Goal: Check status: Check status

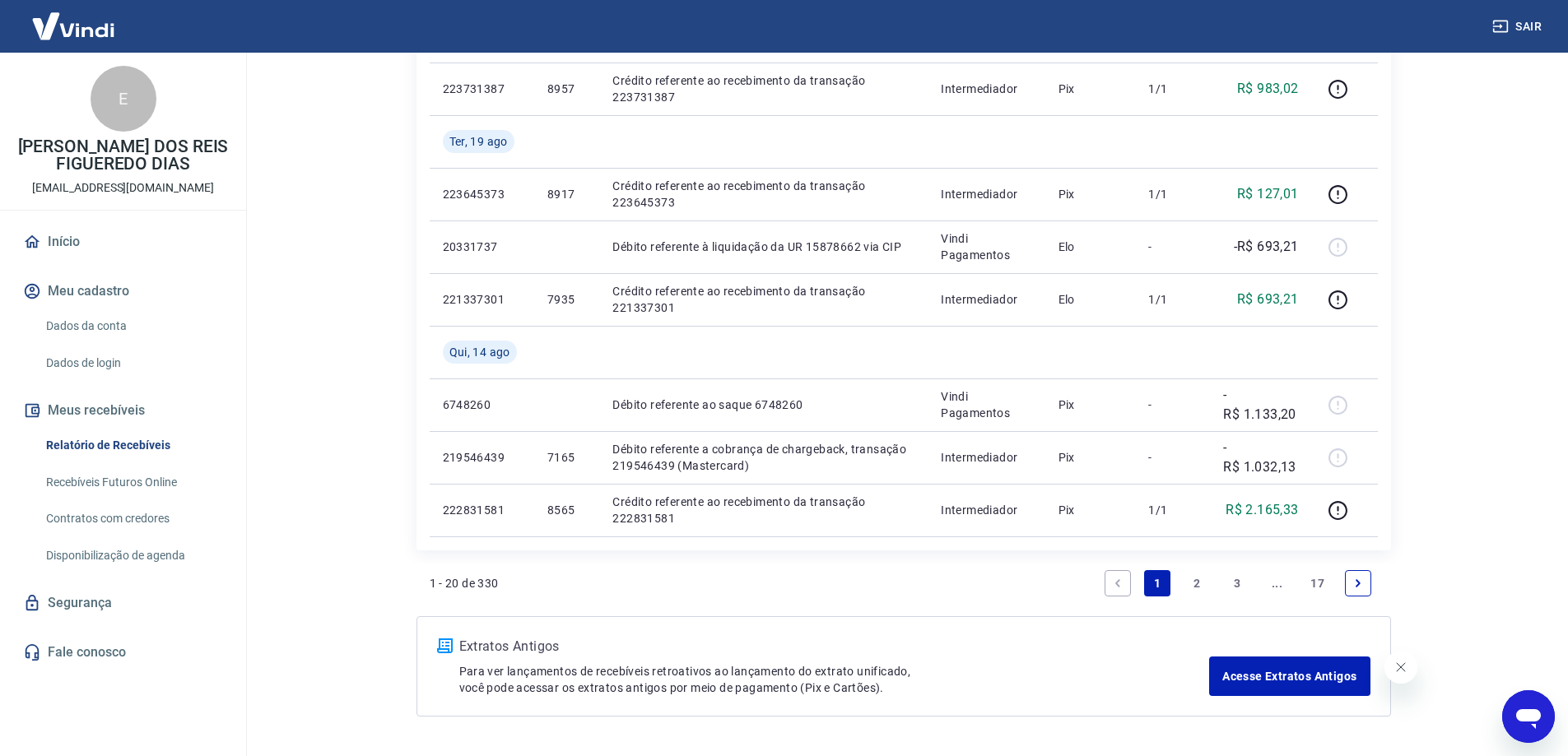
scroll to position [1167, 0]
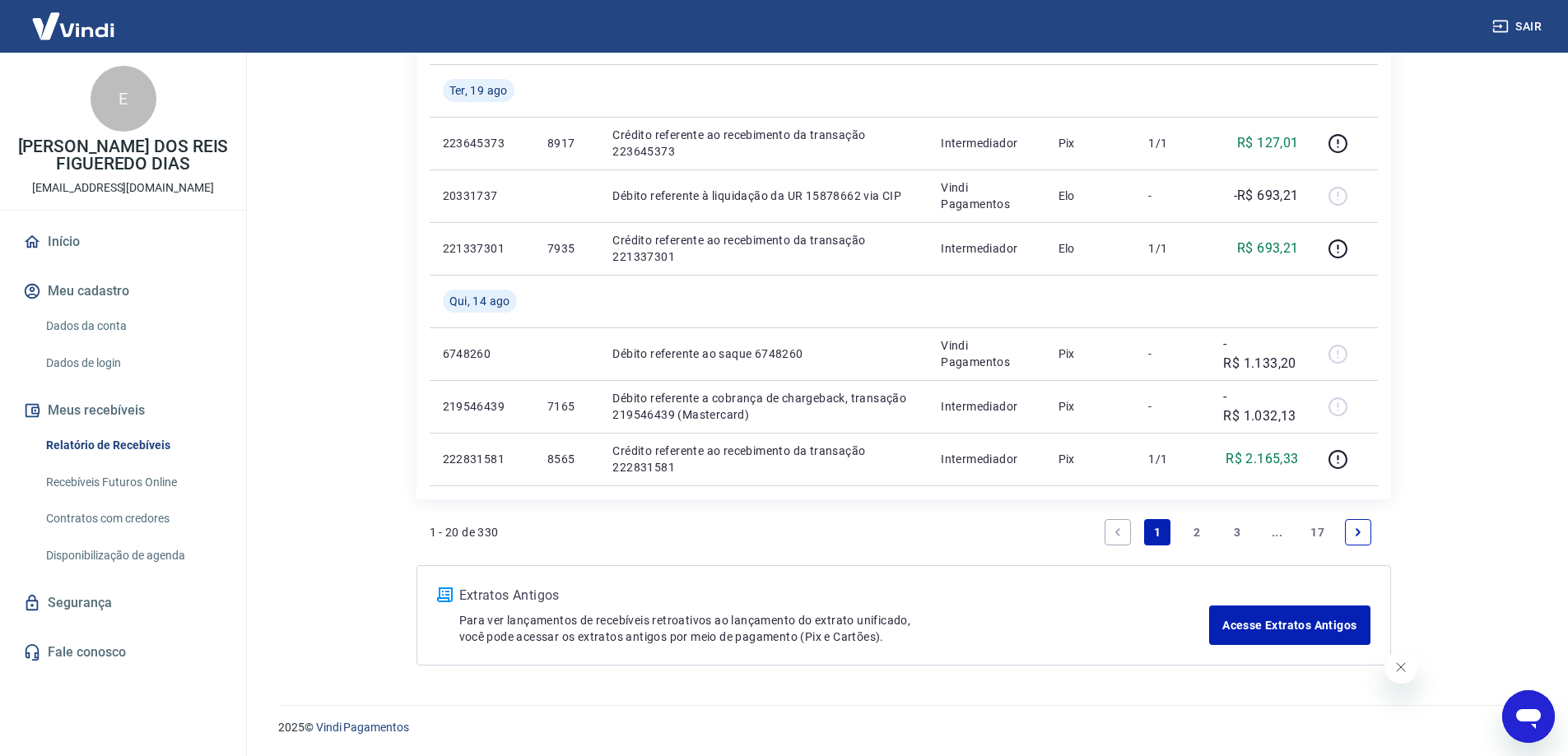
click at [1147, 534] on link "1" at bounding box center [1157, 532] width 27 height 27
click at [1195, 539] on link "2" at bounding box center [1197, 532] width 27 height 27
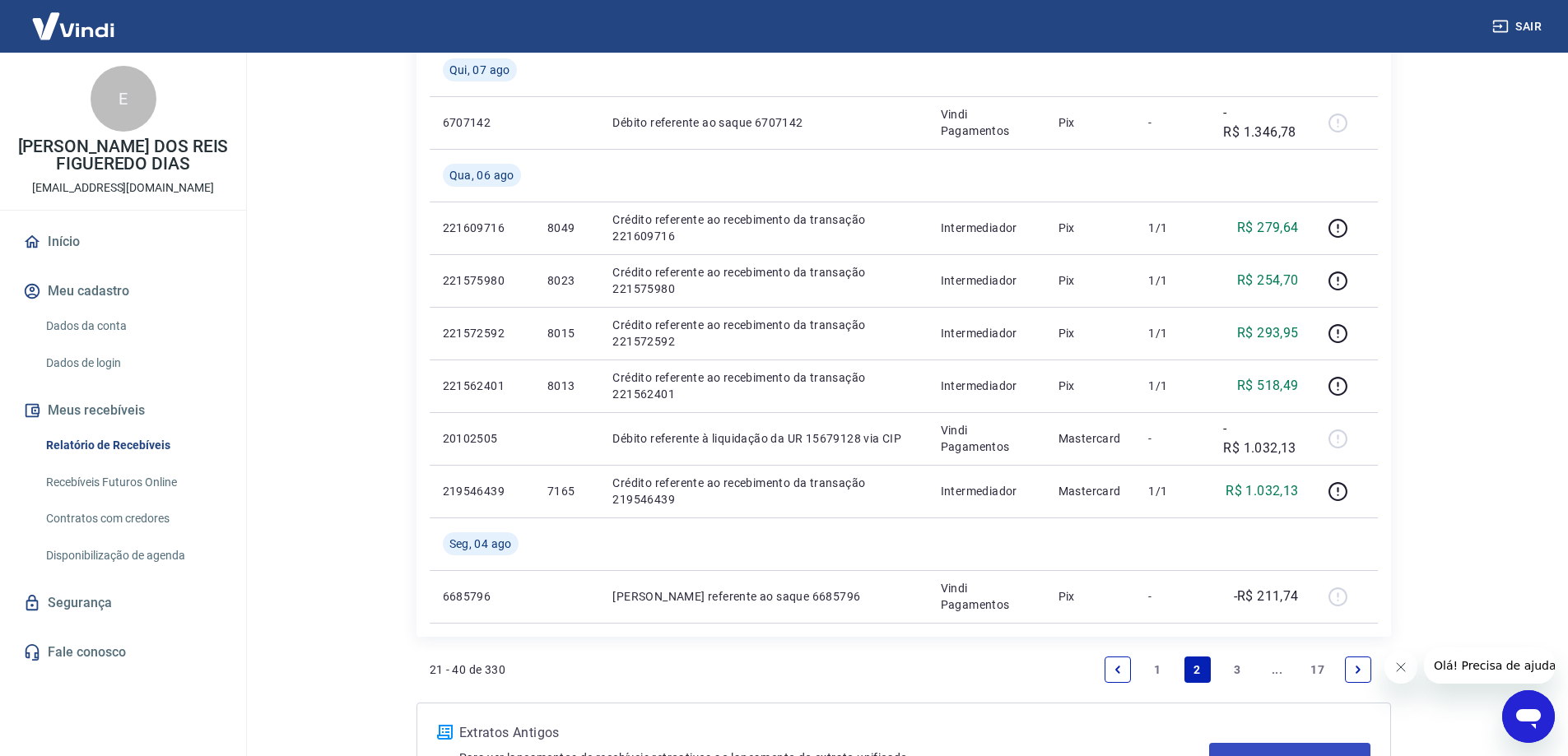
scroll to position [1167, 0]
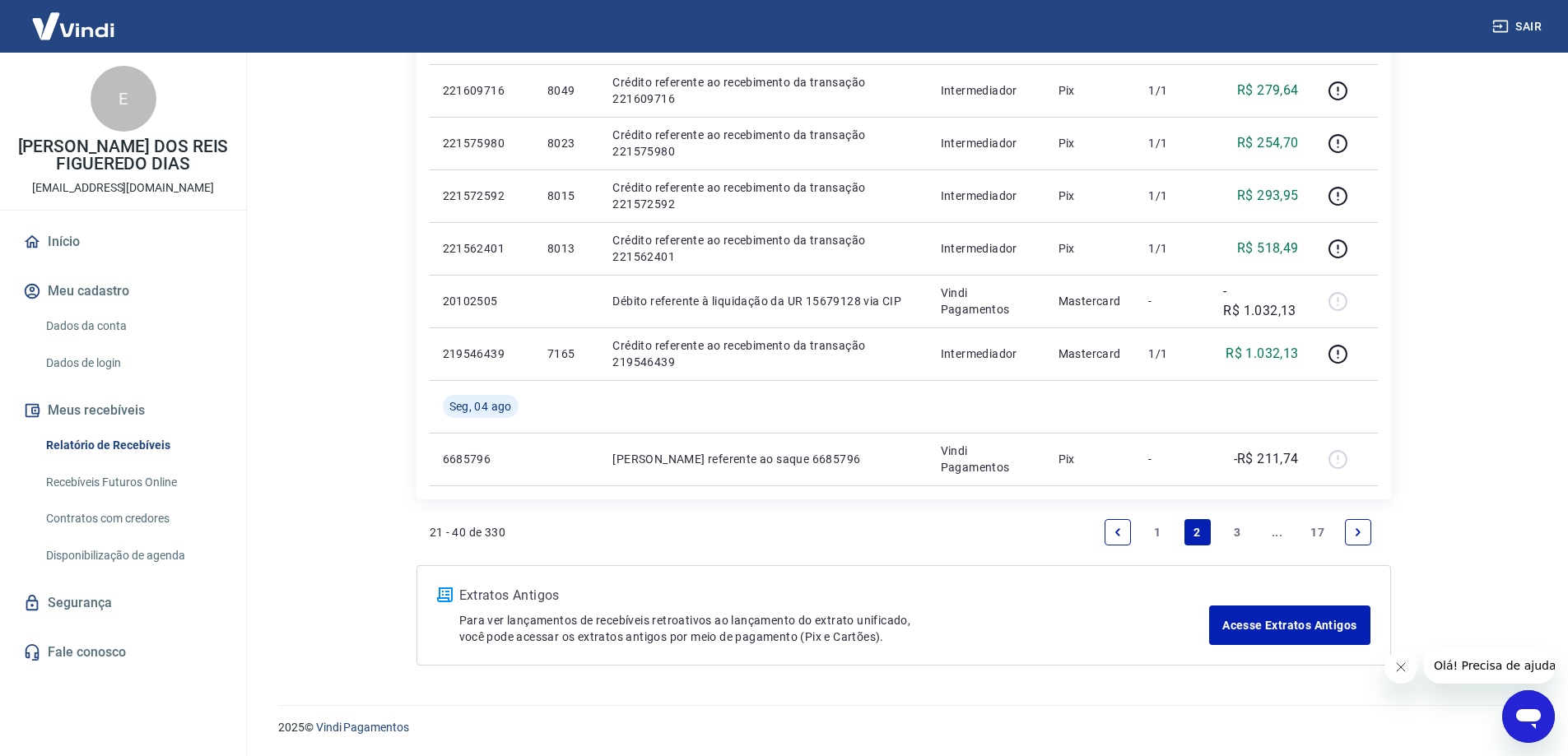
click at [1237, 535] on link "3" at bounding box center [1236, 532] width 27 height 27
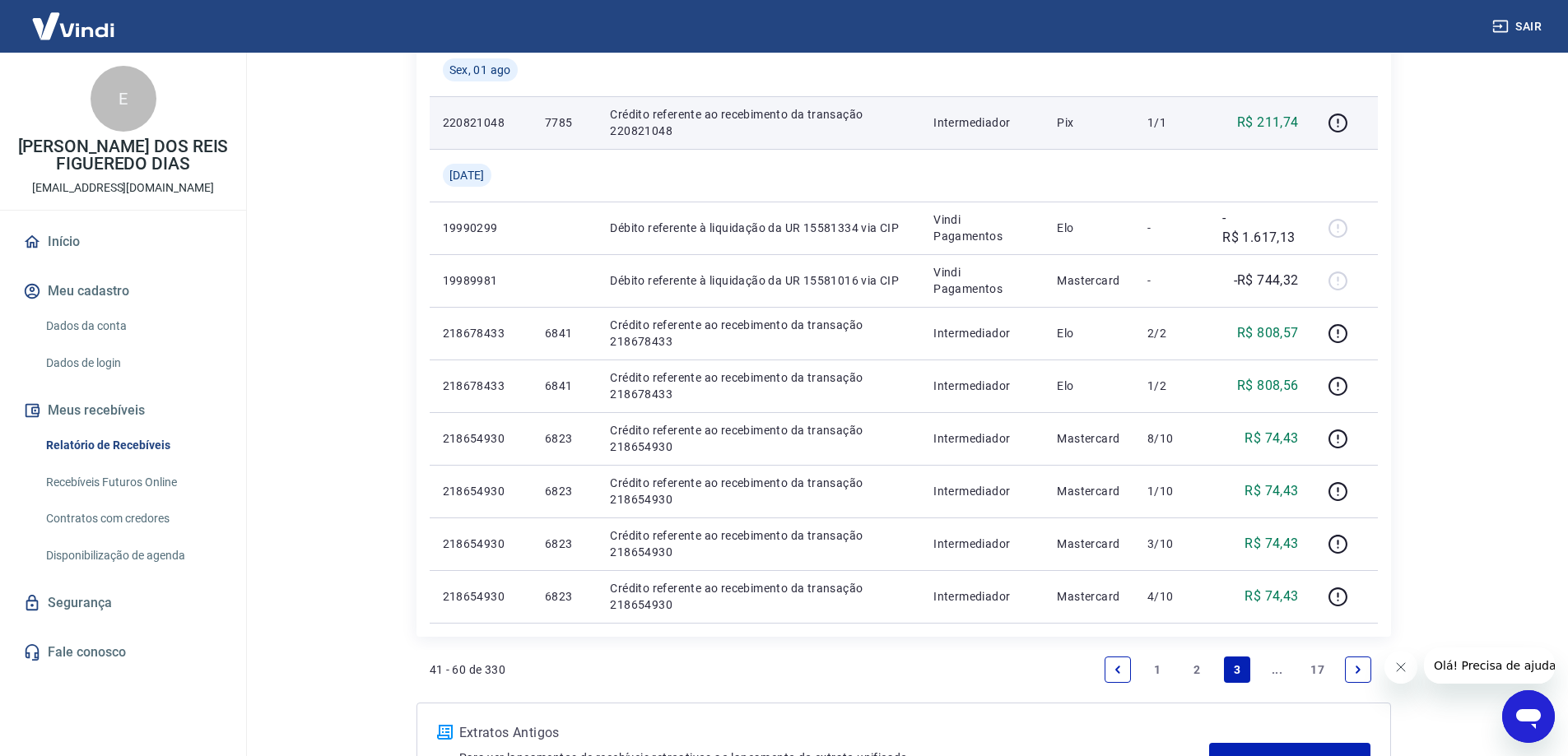
scroll to position [987, 0]
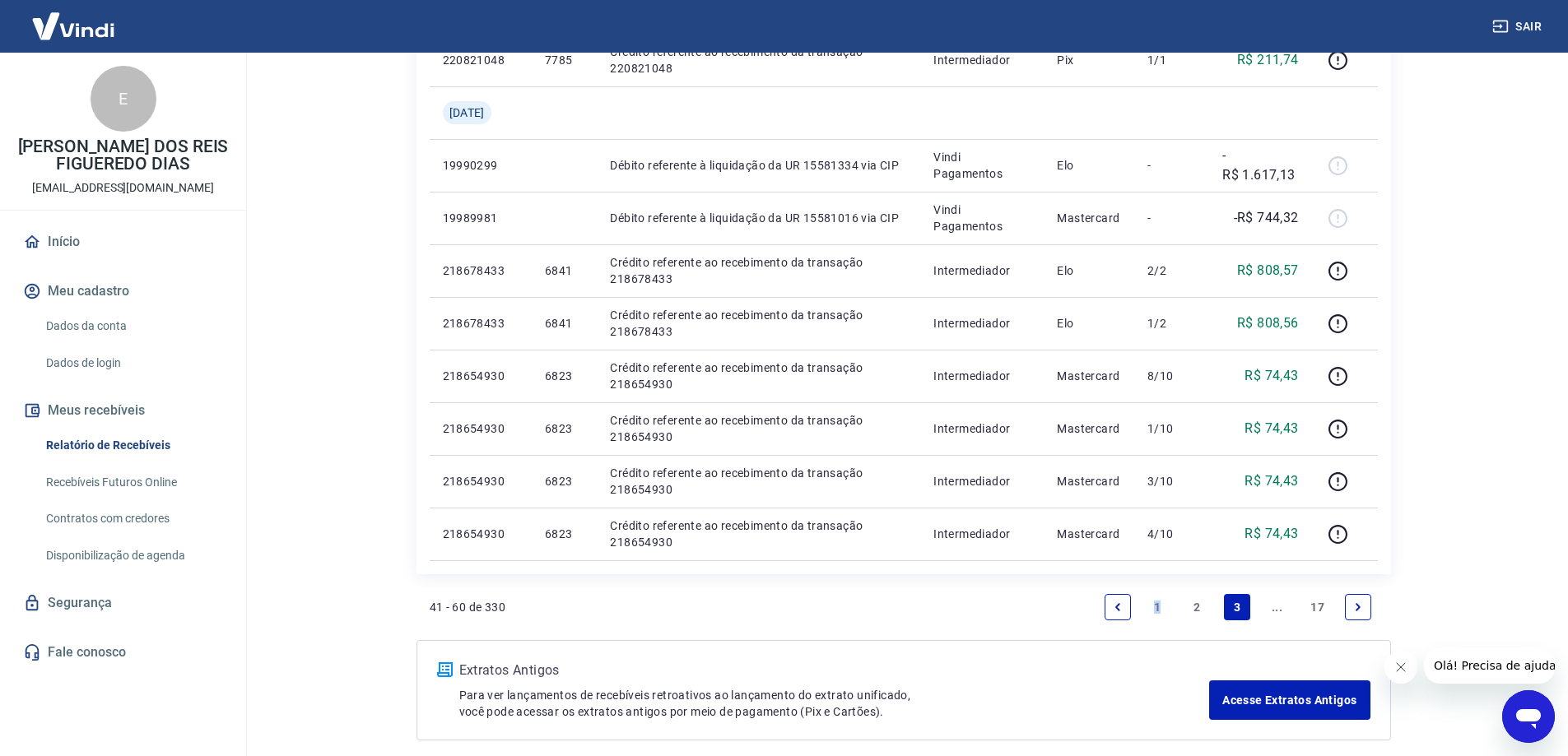
click at [1164, 615] on link "1" at bounding box center [1157, 607] width 27 height 27
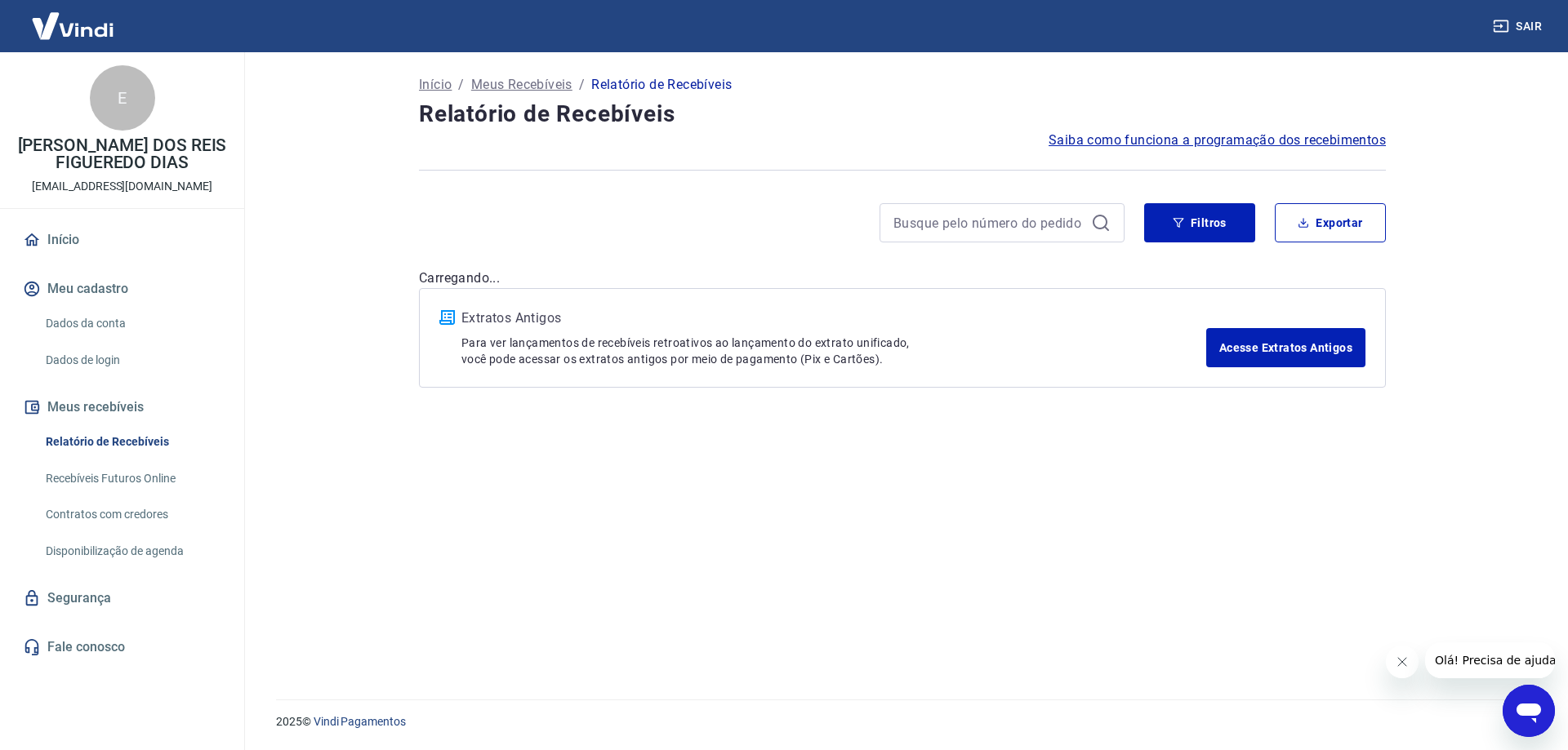
click at [1151, 601] on div "Início / Meus Recebíveis / Relatório de Recebíveis Relatório de Recebíveis Saib…" at bounding box center [902, 366] width 1006 height 628
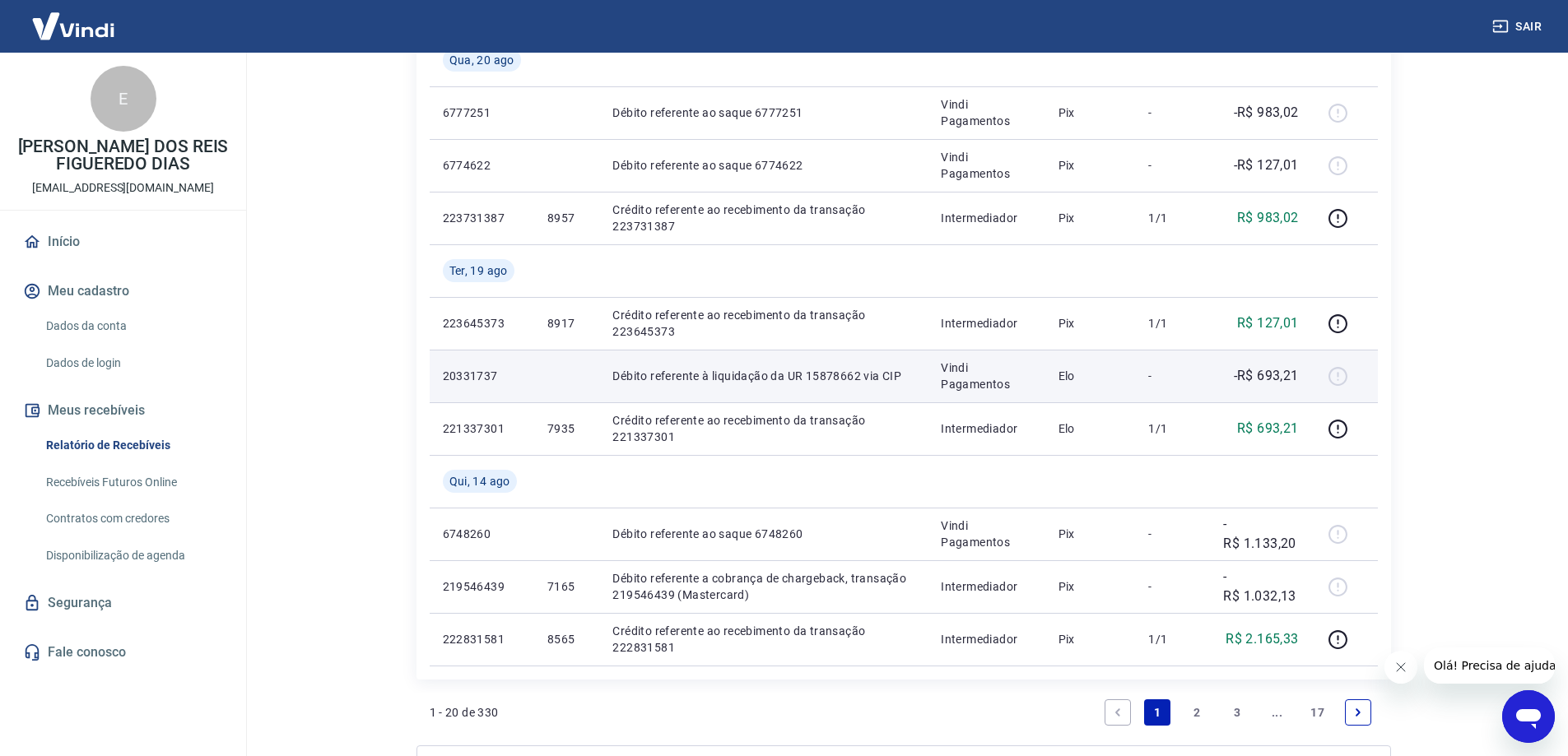
scroll to position [1070, 0]
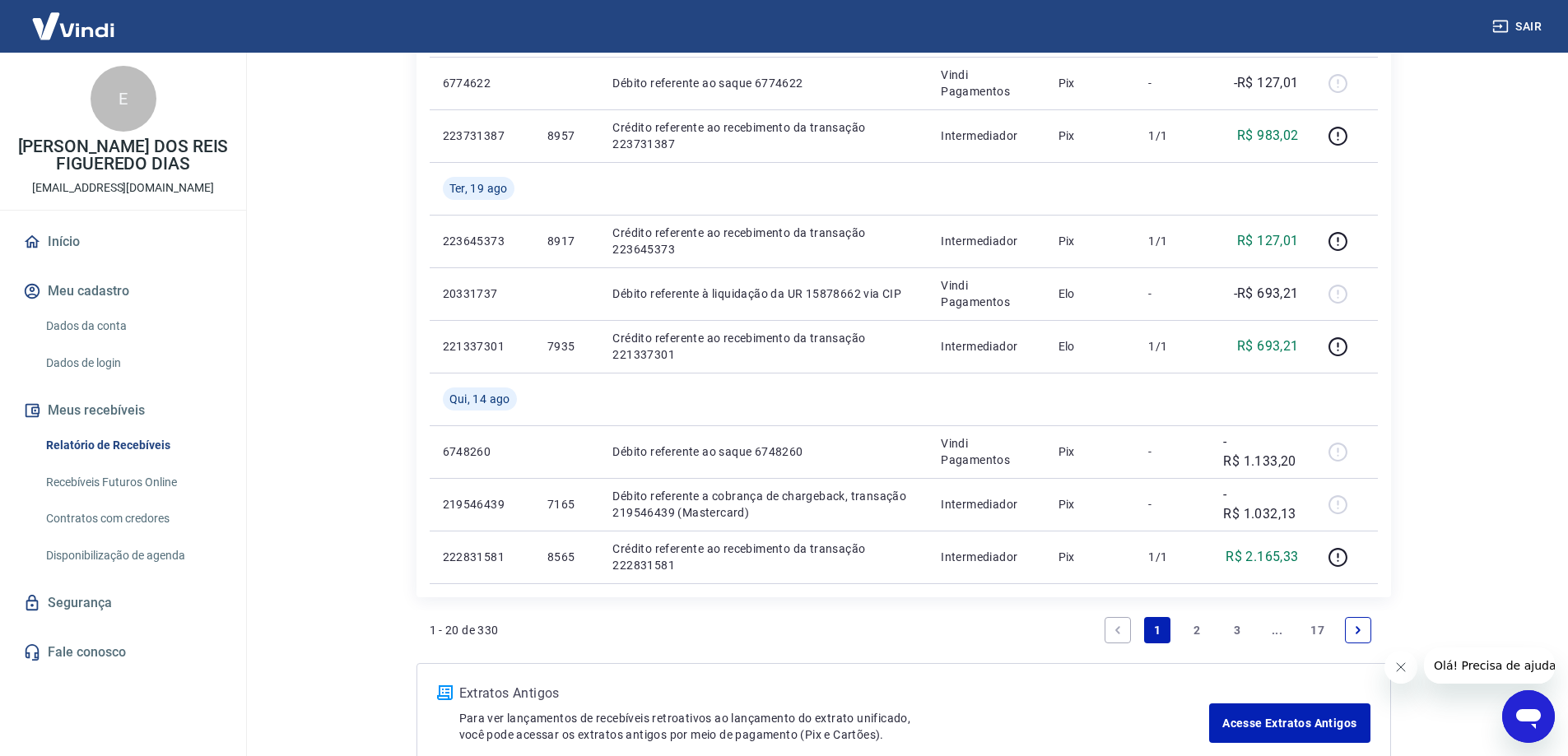
click at [1200, 630] on link "2" at bounding box center [1197, 630] width 27 height 27
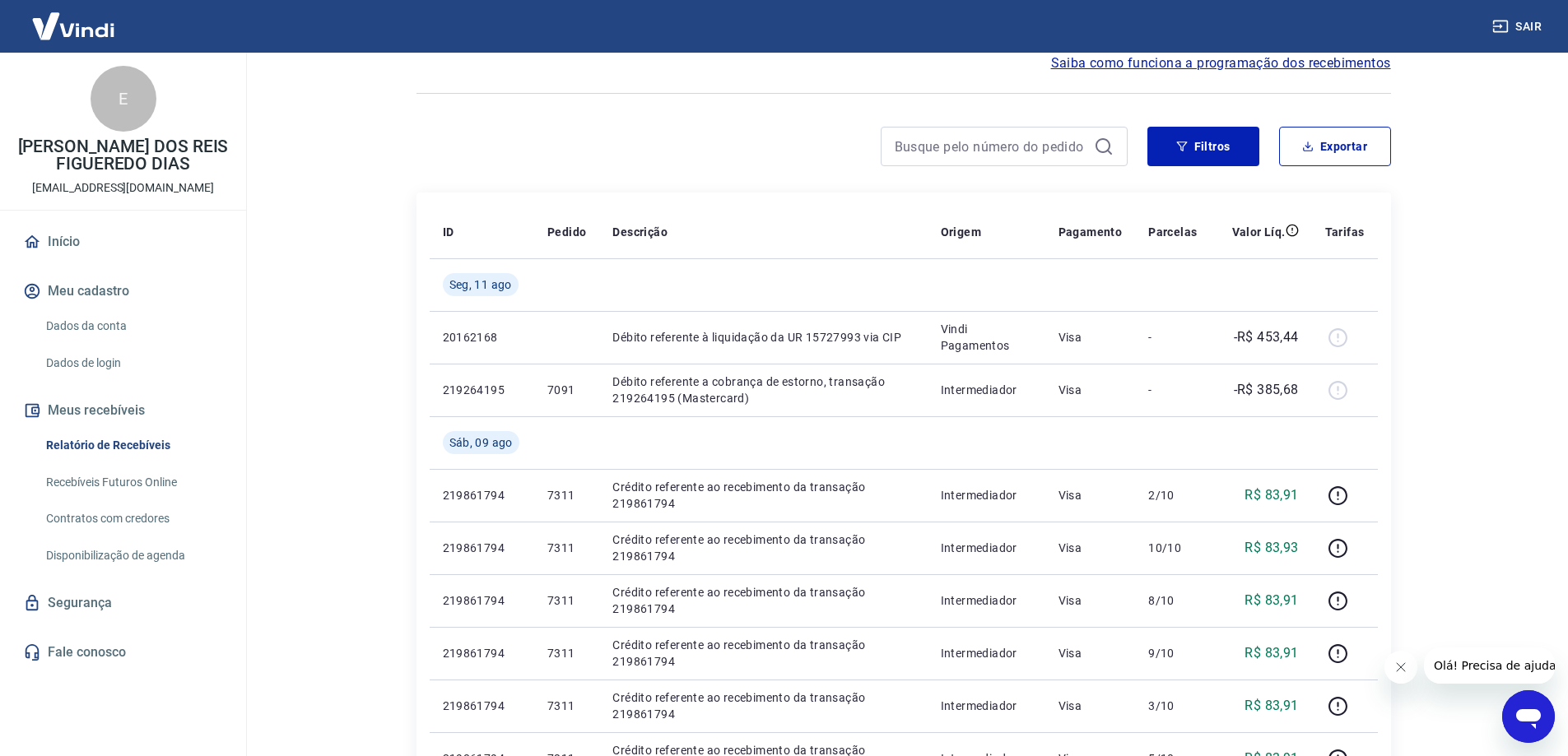
scroll to position [82, 0]
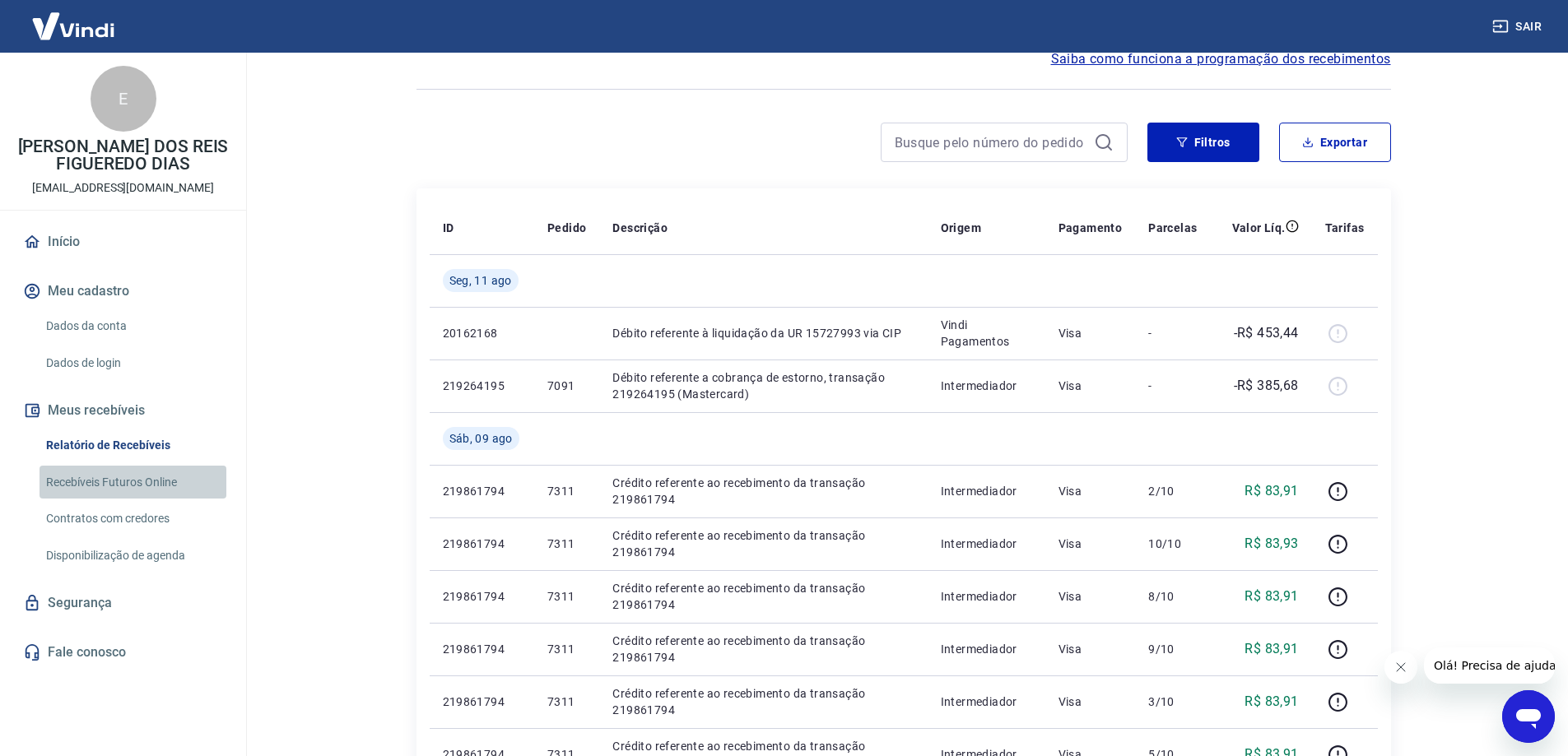
click at [140, 484] on link "Recebíveis Futuros Online" at bounding box center [133, 482] width 187 height 34
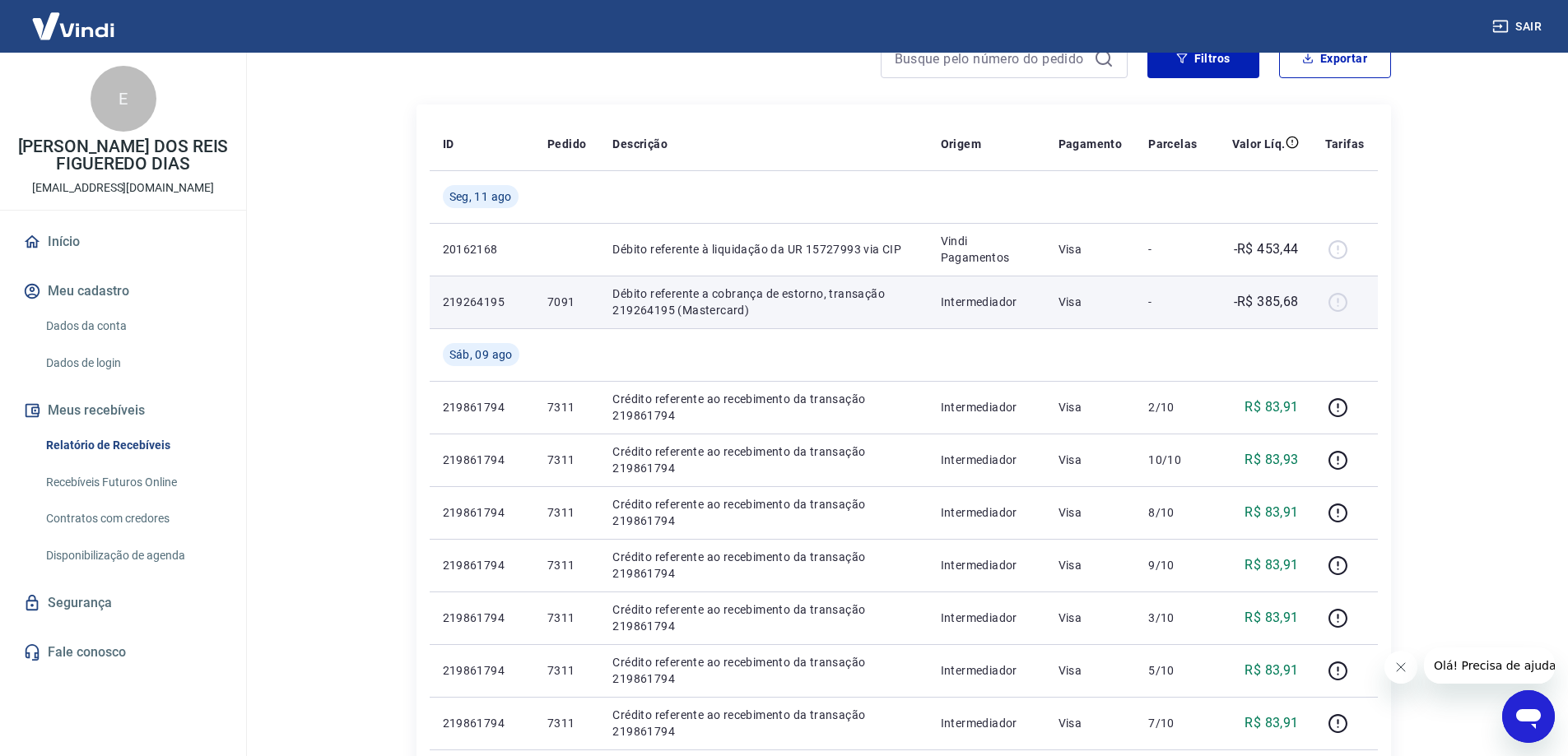
scroll to position [165, 0]
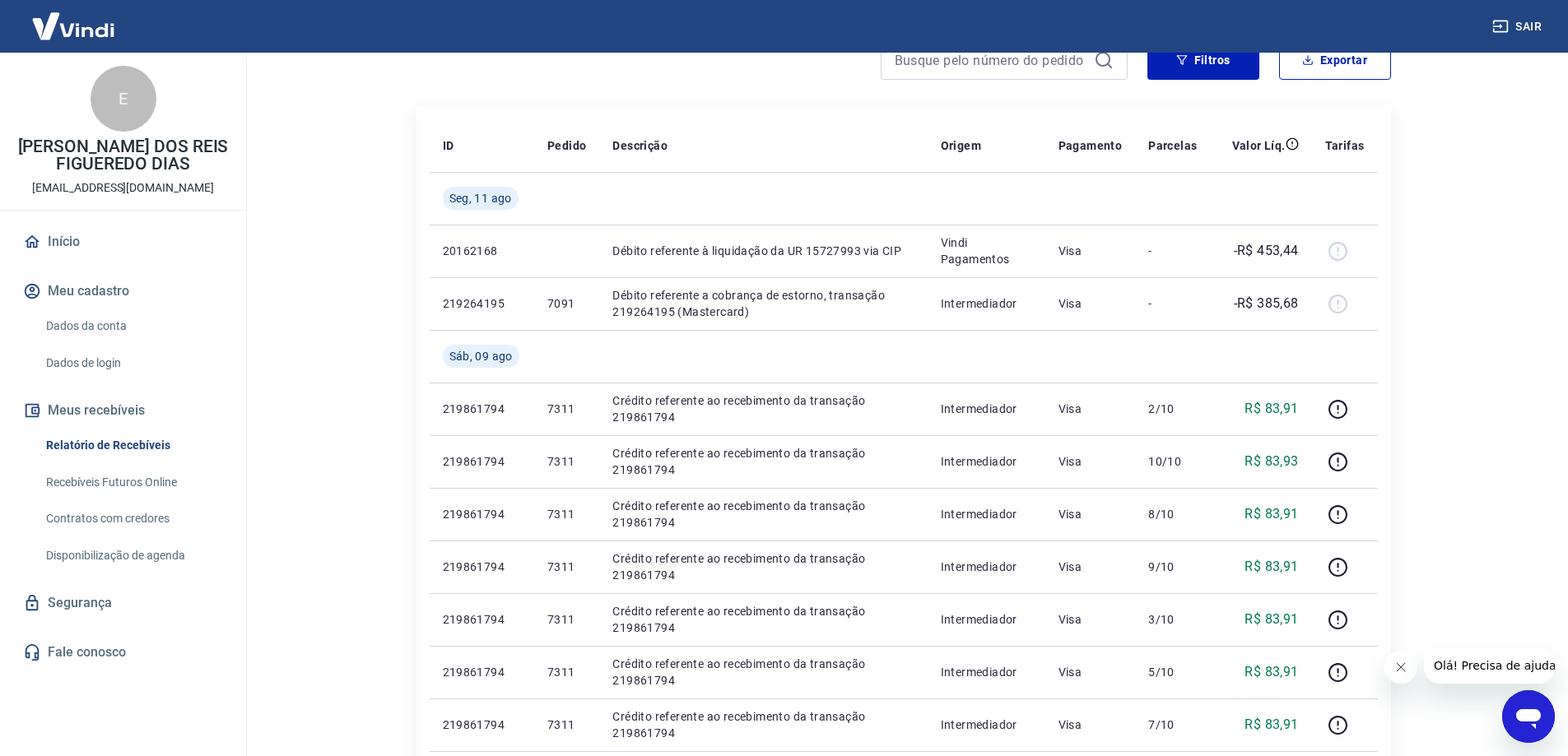
click at [1473, 264] on main "Início / Meus Recebíveis / Relatório de Recebíveis Relatório de Recebíveis Saib…" at bounding box center [903, 240] width 1329 height 704
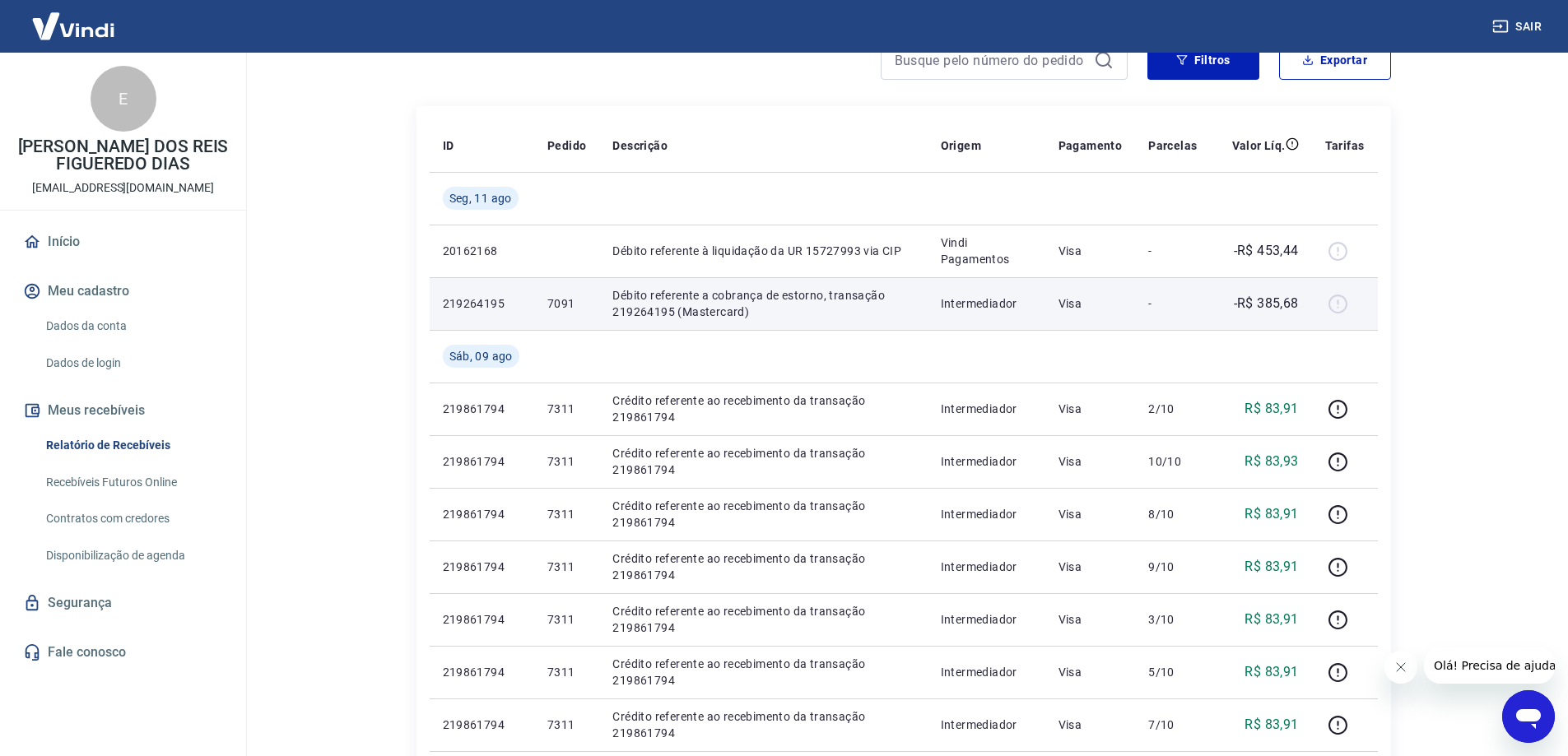
click at [1338, 310] on div at bounding box center [1344, 303] width 39 height 27
